Goal: Task Accomplishment & Management: Manage account settings

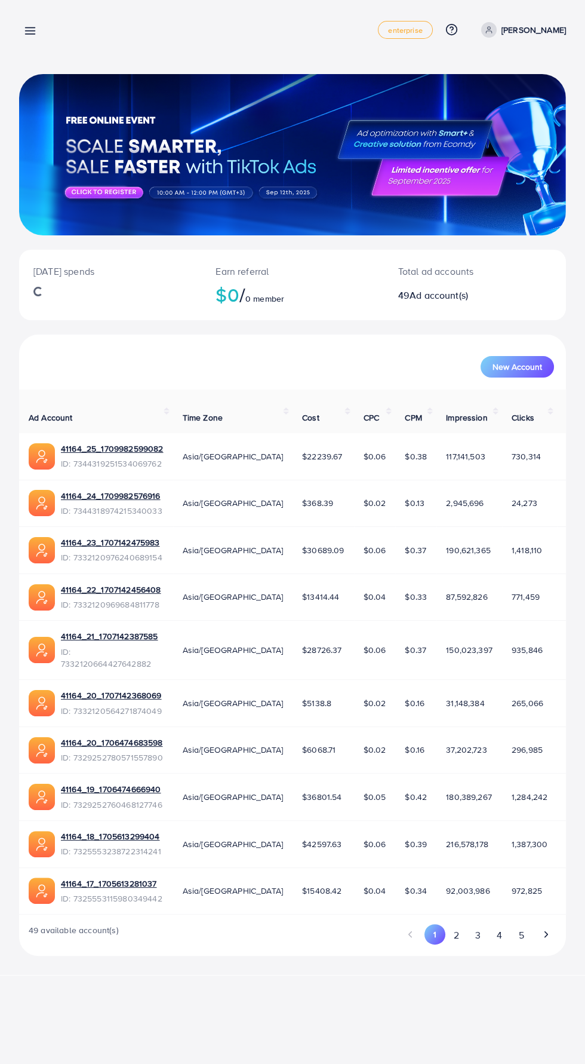
click at [26, 33] on icon at bounding box center [30, 30] width 13 height 13
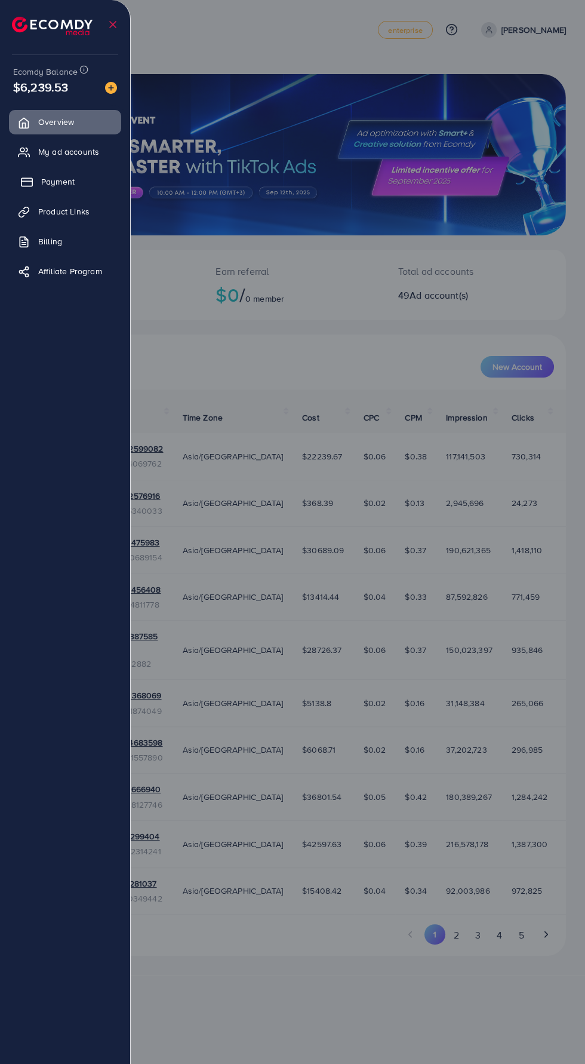
click at [24, 182] on icon at bounding box center [27, 182] width 12 height 12
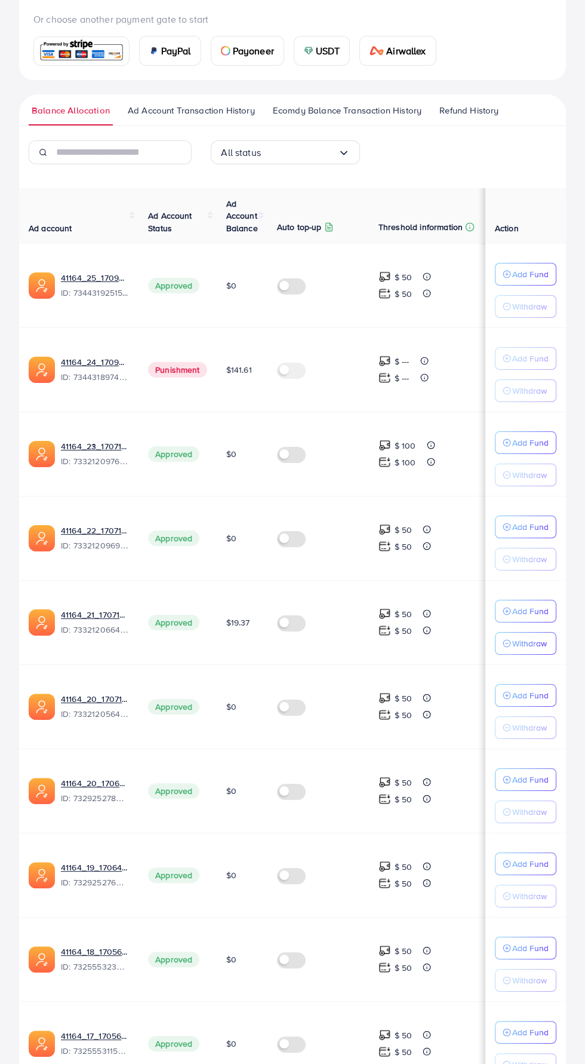
scroll to position [242, 0]
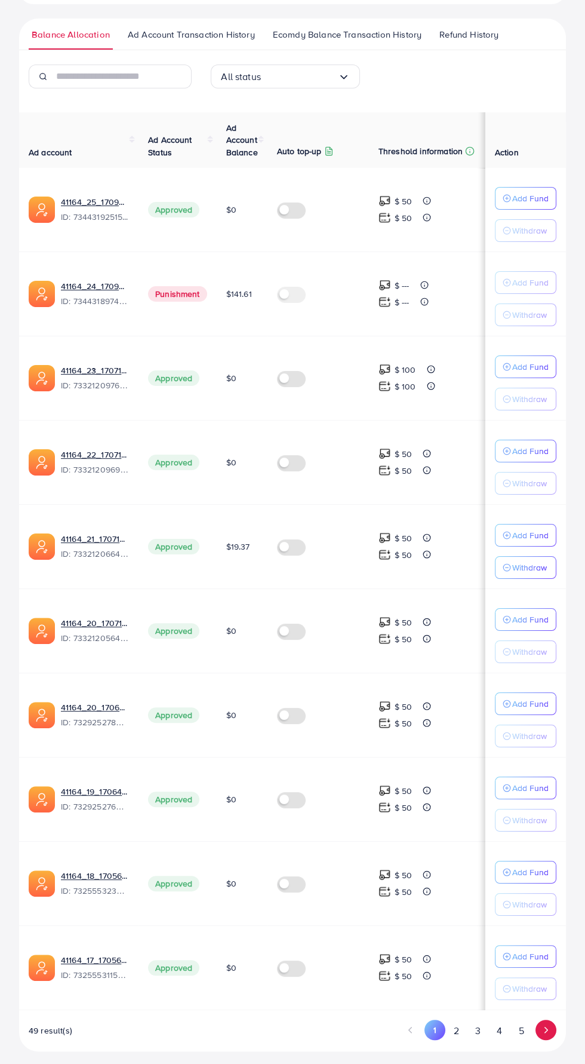
click at [547, 1024] on icon "Go to next page" at bounding box center [546, 1029] width 11 height 11
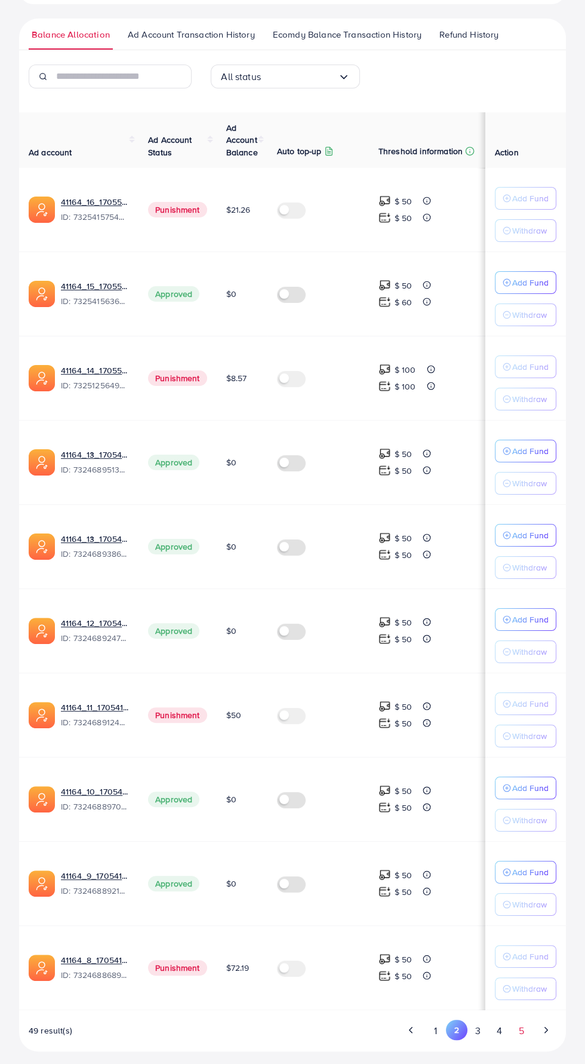
click at [523, 1028] on button "5" at bounding box center [522, 1031] width 22 height 22
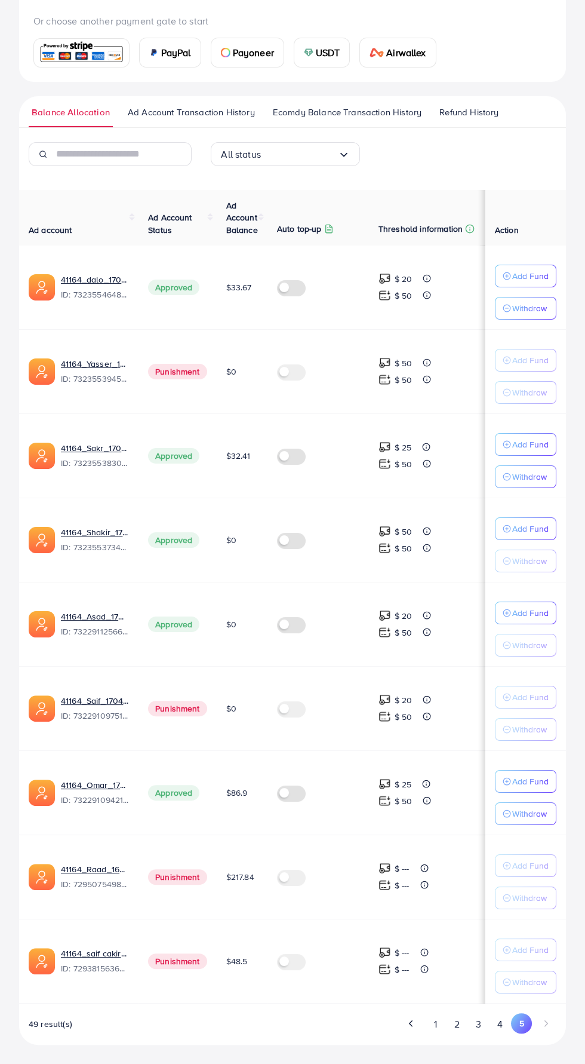
scroll to position [159, 0]
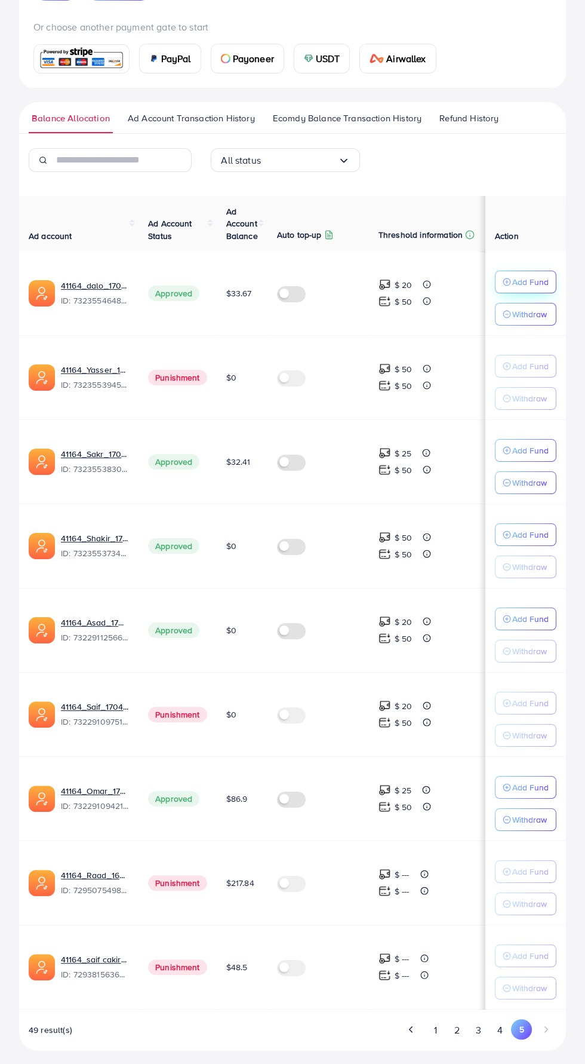
click at [545, 271] on button "Add Fund" at bounding box center [526, 282] width 62 height 23
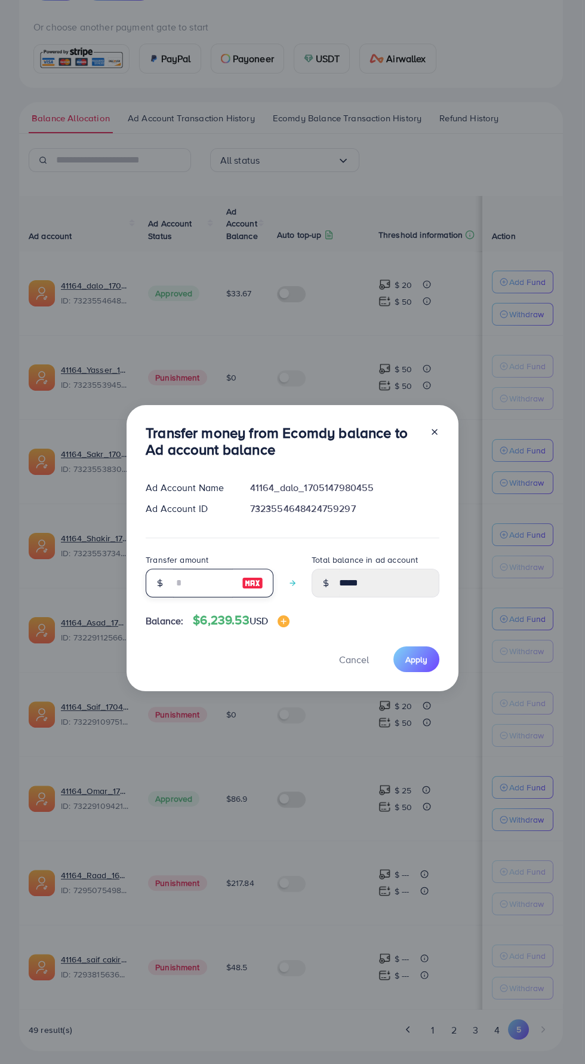
click at [199, 584] on input "number" at bounding box center [203, 583] width 60 height 29
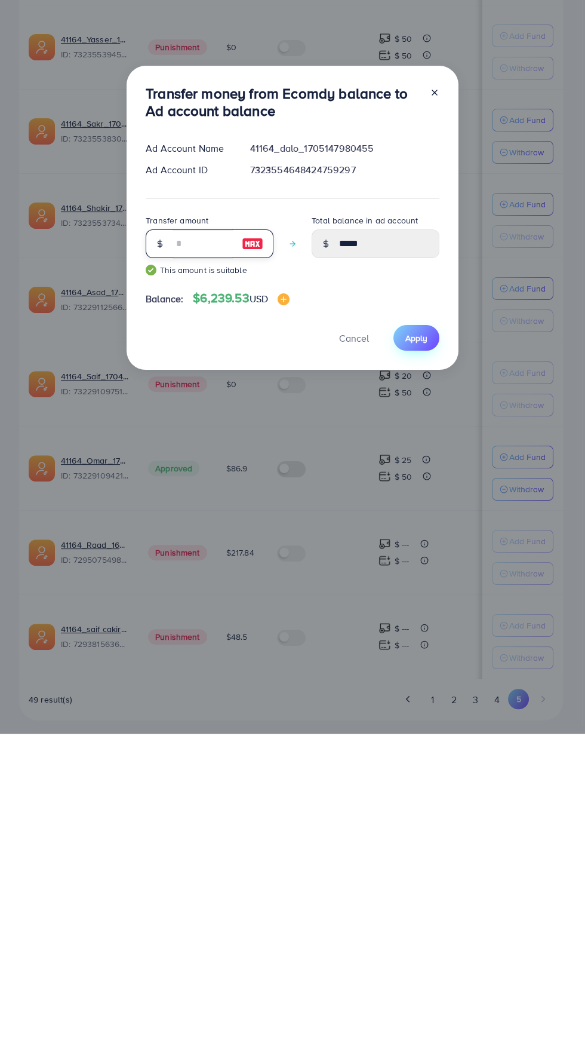
type input "**"
click at [415, 668] on span "Apply" at bounding box center [417, 668] width 22 height 12
